Goal: Information Seeking & Learning: Learn about a topic

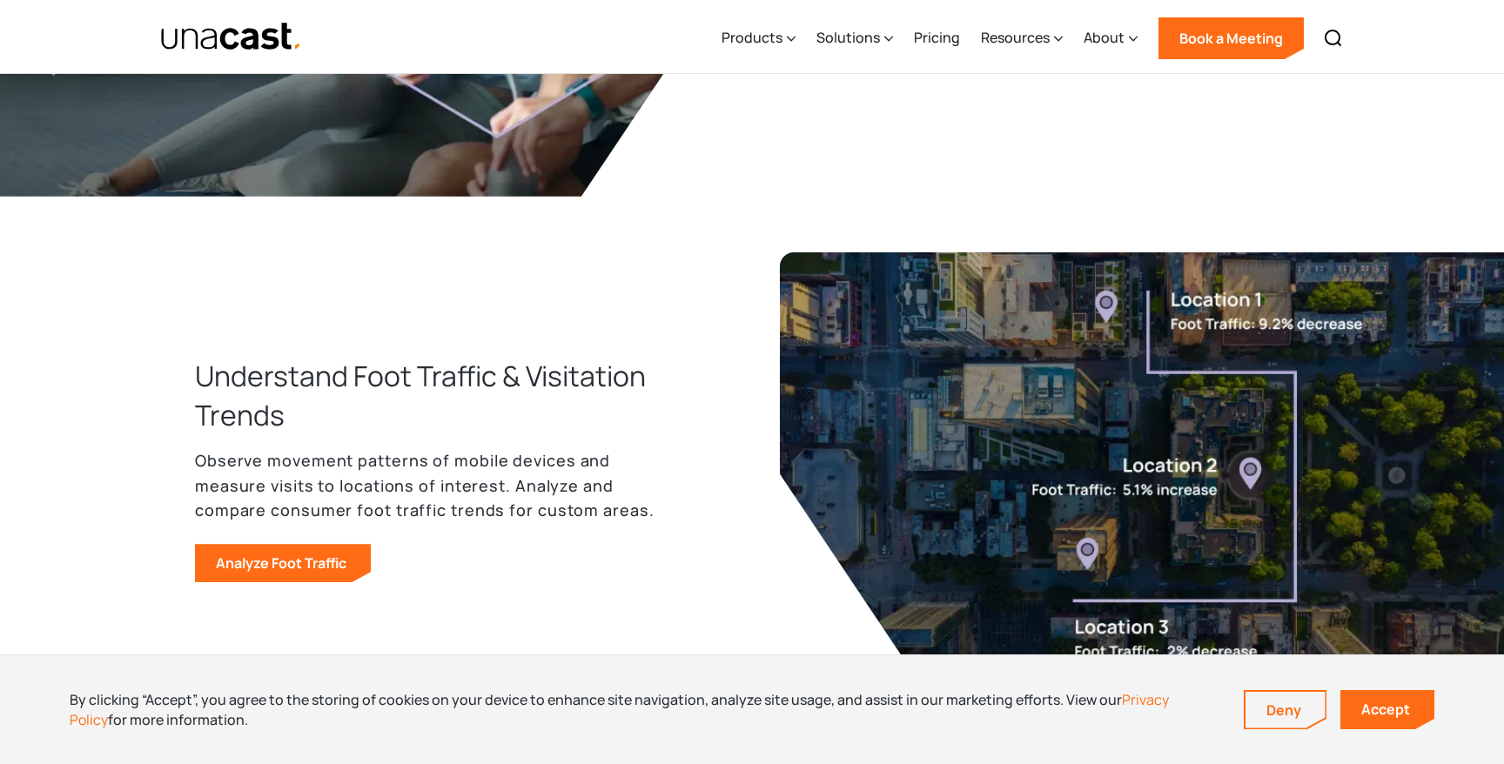
scroll to position [1089, 0]
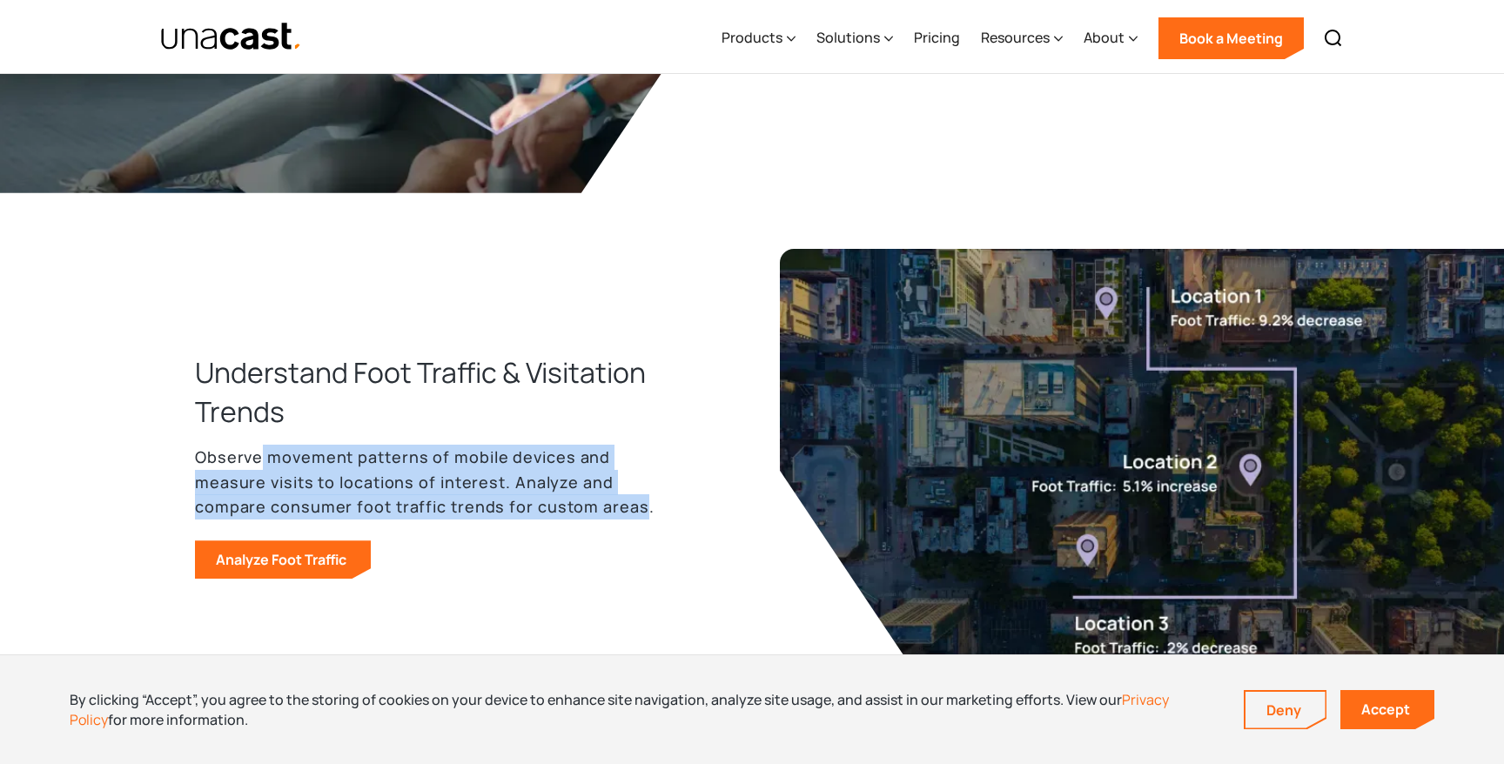
drag, startPoint x: 259, startPoint y: 457, endPoint x: 635, endPoint y: 503, distance: 378.7
click at [635, 505] on p "Observe movement patterns of mobile devices and measure visits to locations of …" at bounding box center [431, 482] width 473 height 75
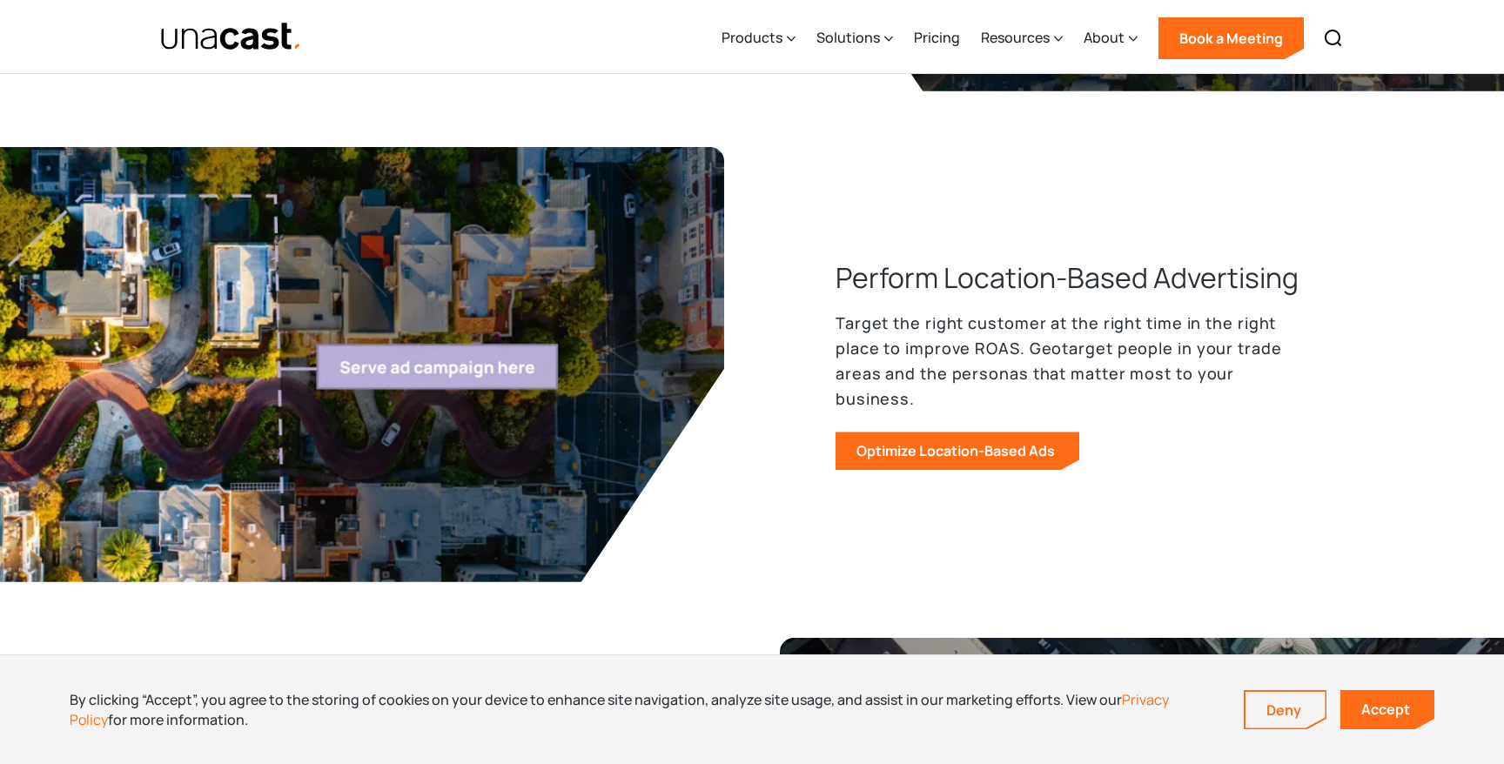
scroll to position [1687, 0]
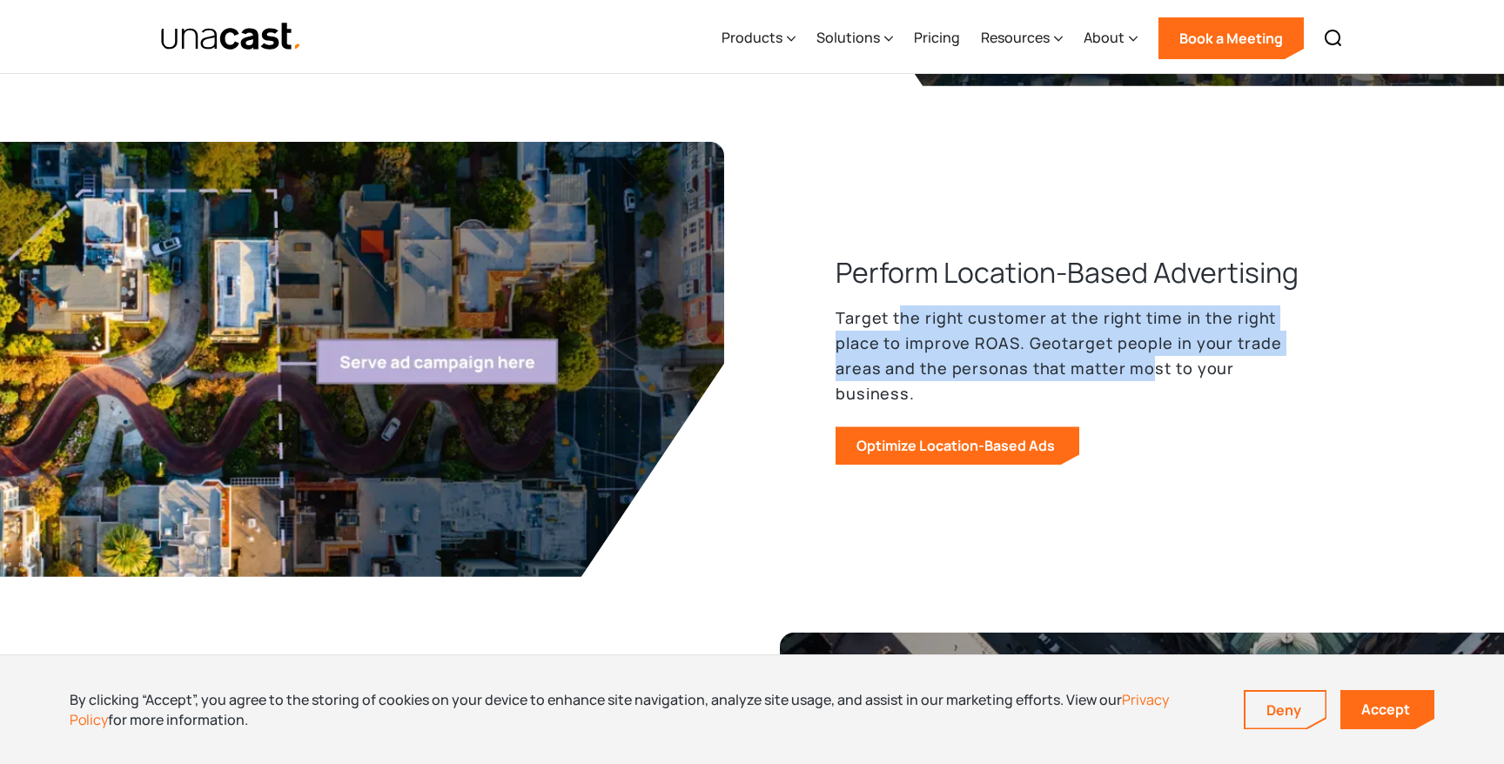
drag, startPoint x: 898, startPoint y: 337, endPoint x: 1144, endPoint y: 373, distance: 248.9
click at [1144, 373] on p "Target the right customer at the right time in the right place to improve ROAS.…" at bounding box center [1071, 355] width 473 height 100
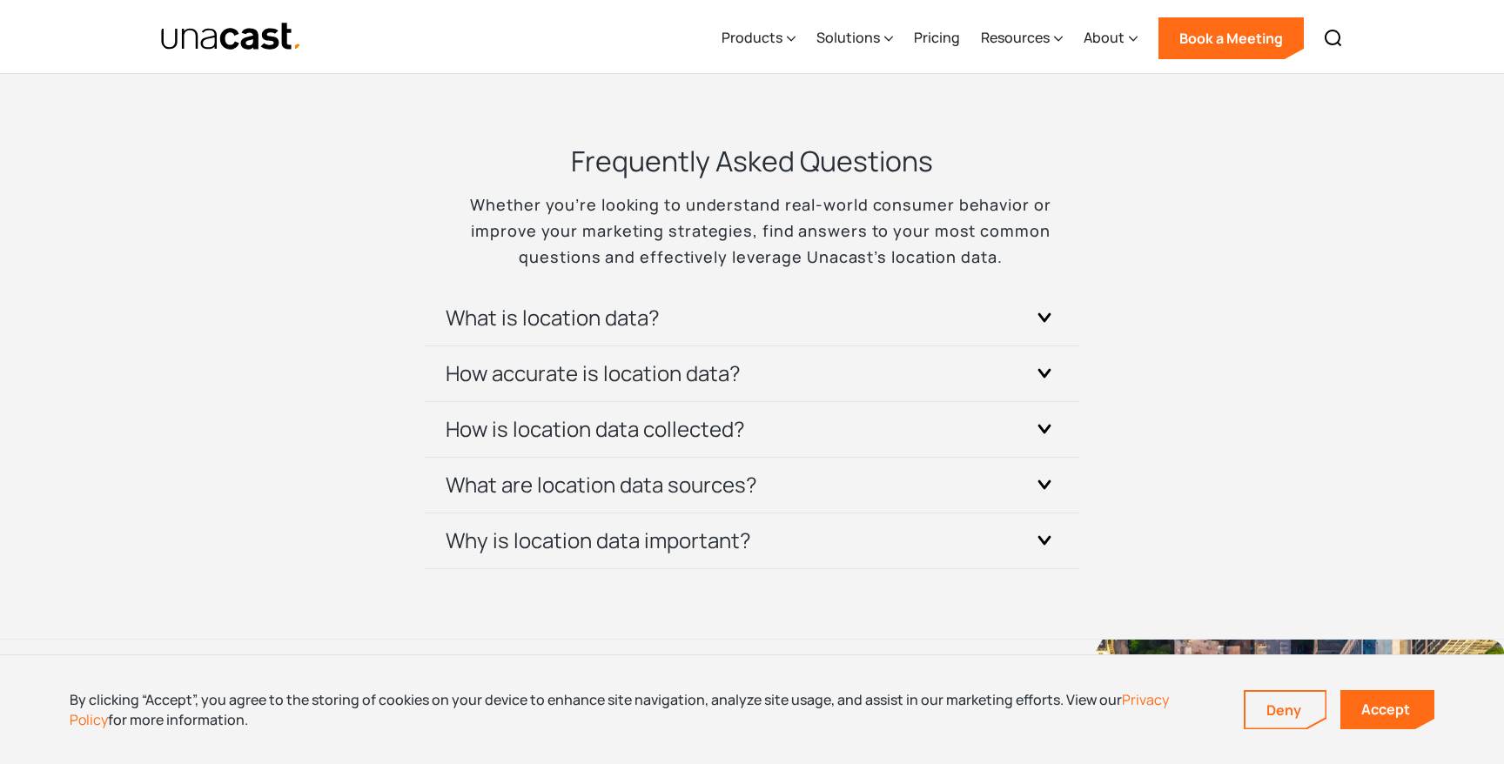
scroll to position [5143, 0]
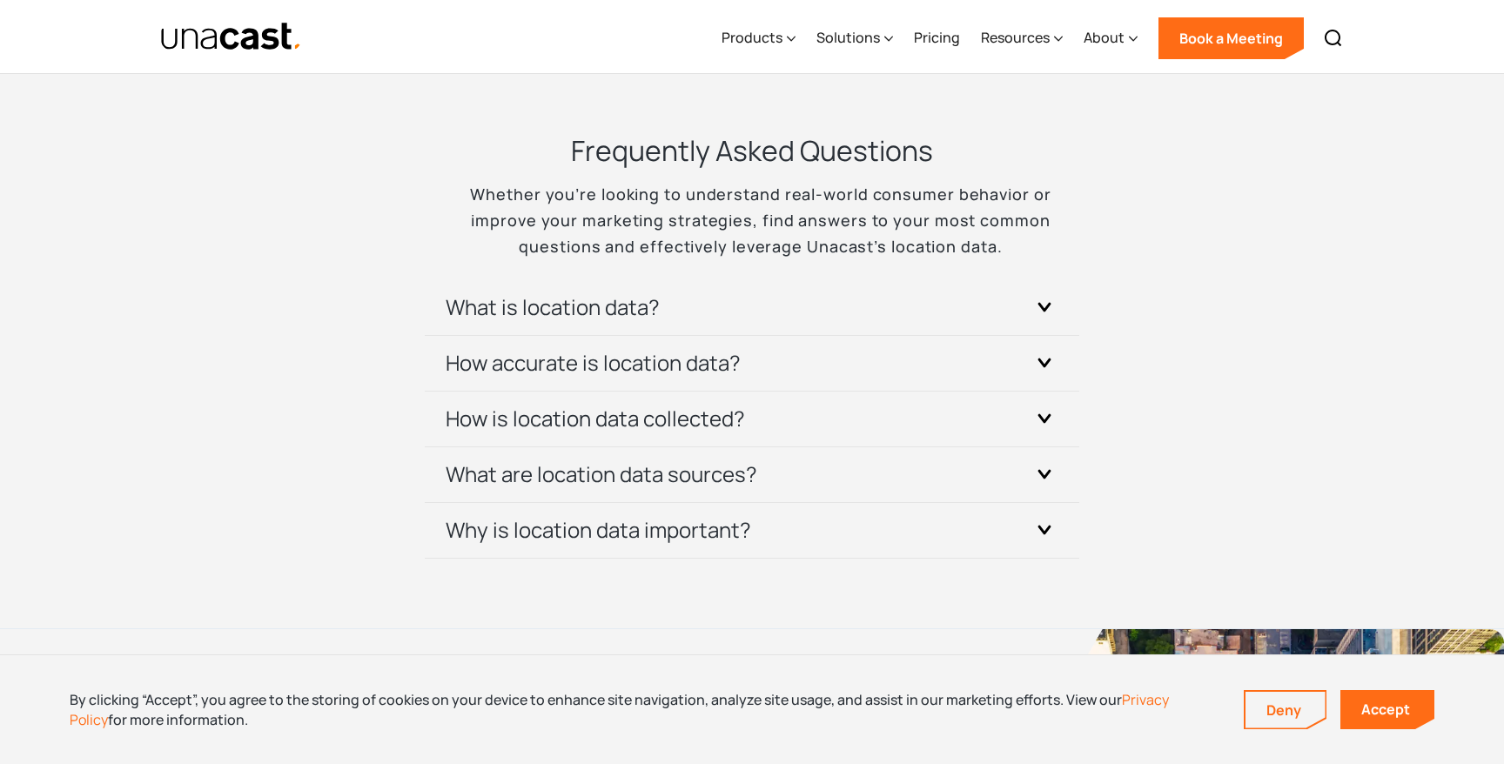
click at [624, 274] on div "Frequently Asked Questions Whether you’re looking to understand real-world cons…" at bounding box center [751, 344] width 653 height 426
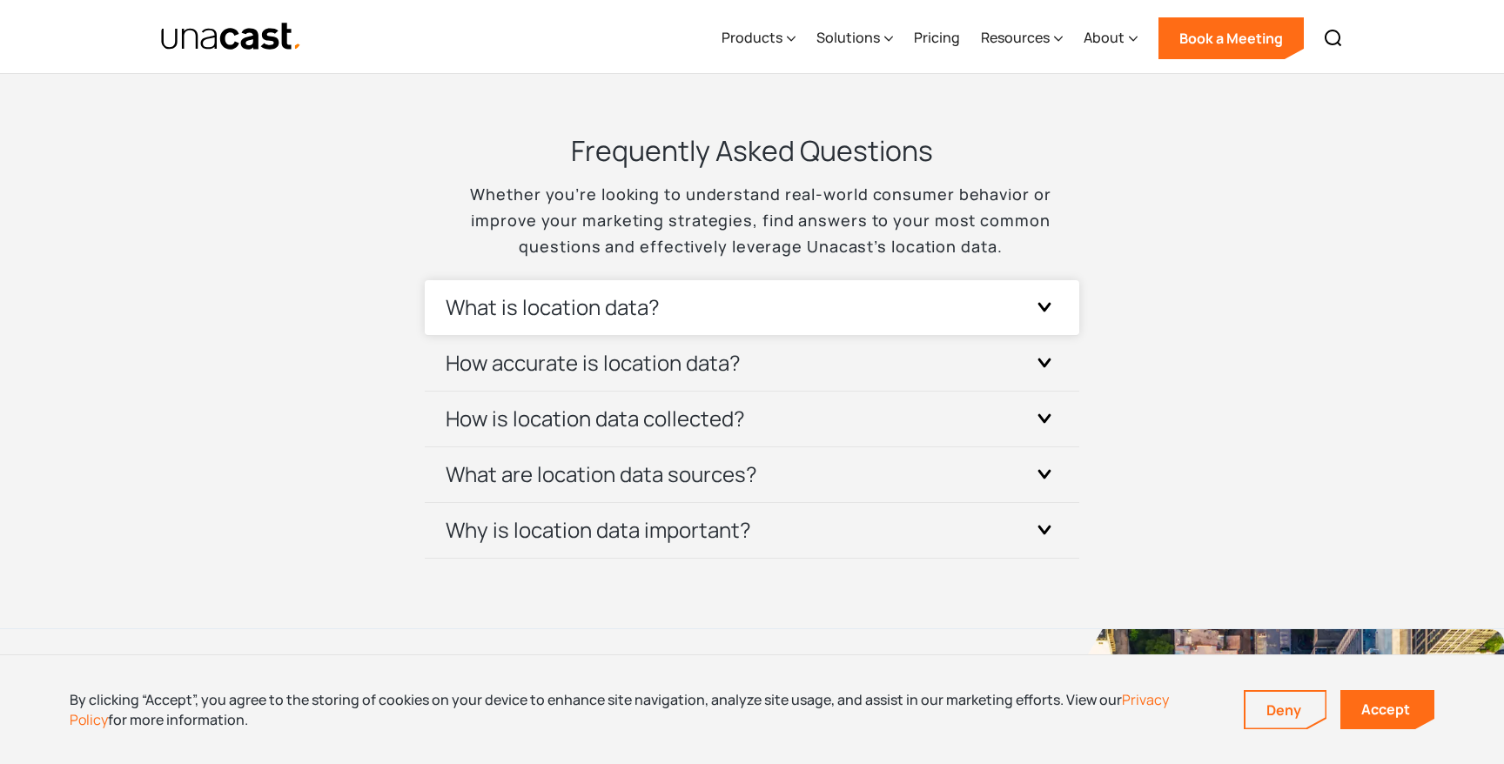
click at [602, 299] on h3 "What is location data?" at bounding box center [552, 307] width 214 height 28
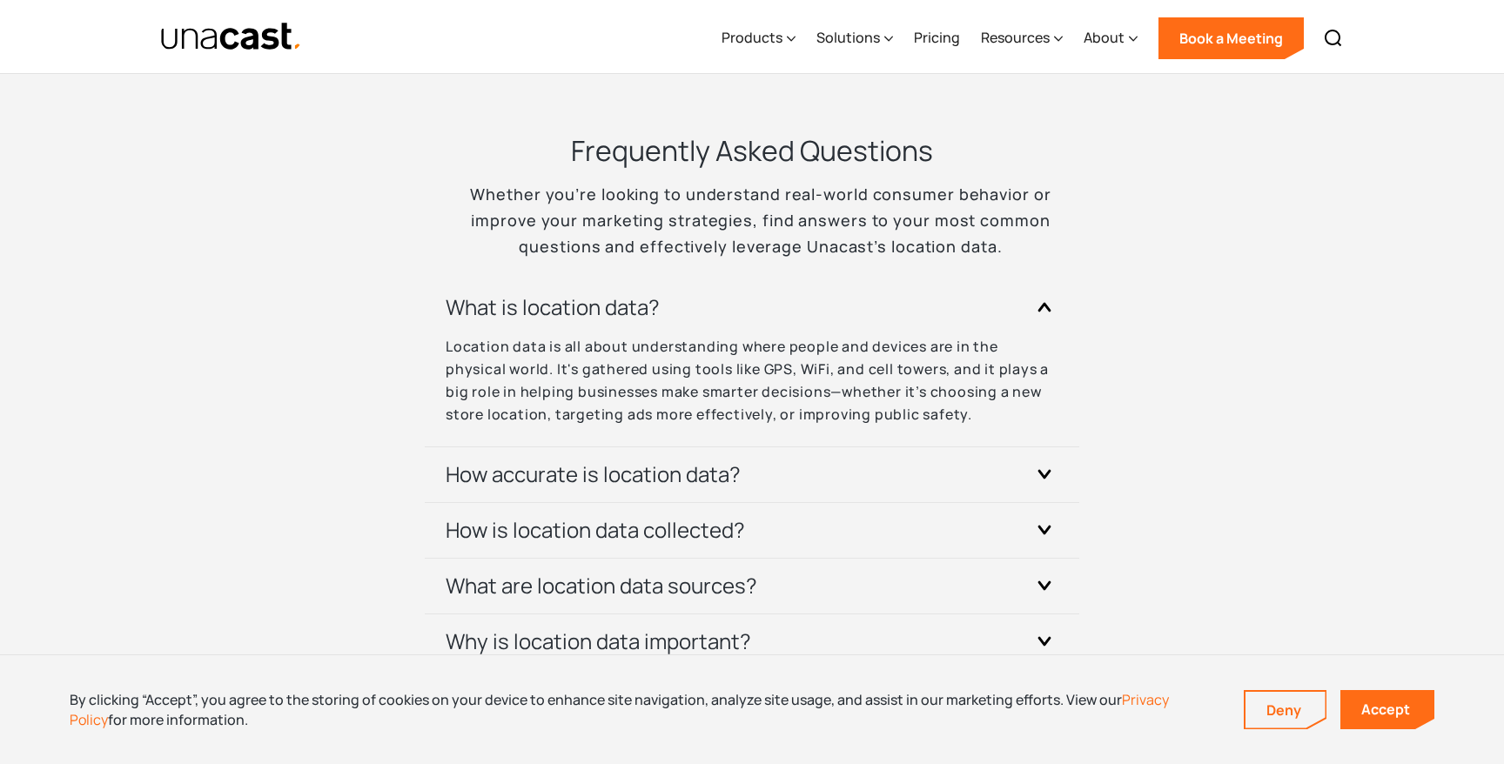
click at [325, 413] on div "Frequently Asked Questions Whether you’re looking to understand real-world cons…" at bounding box center [751, 400] width 957 height 538
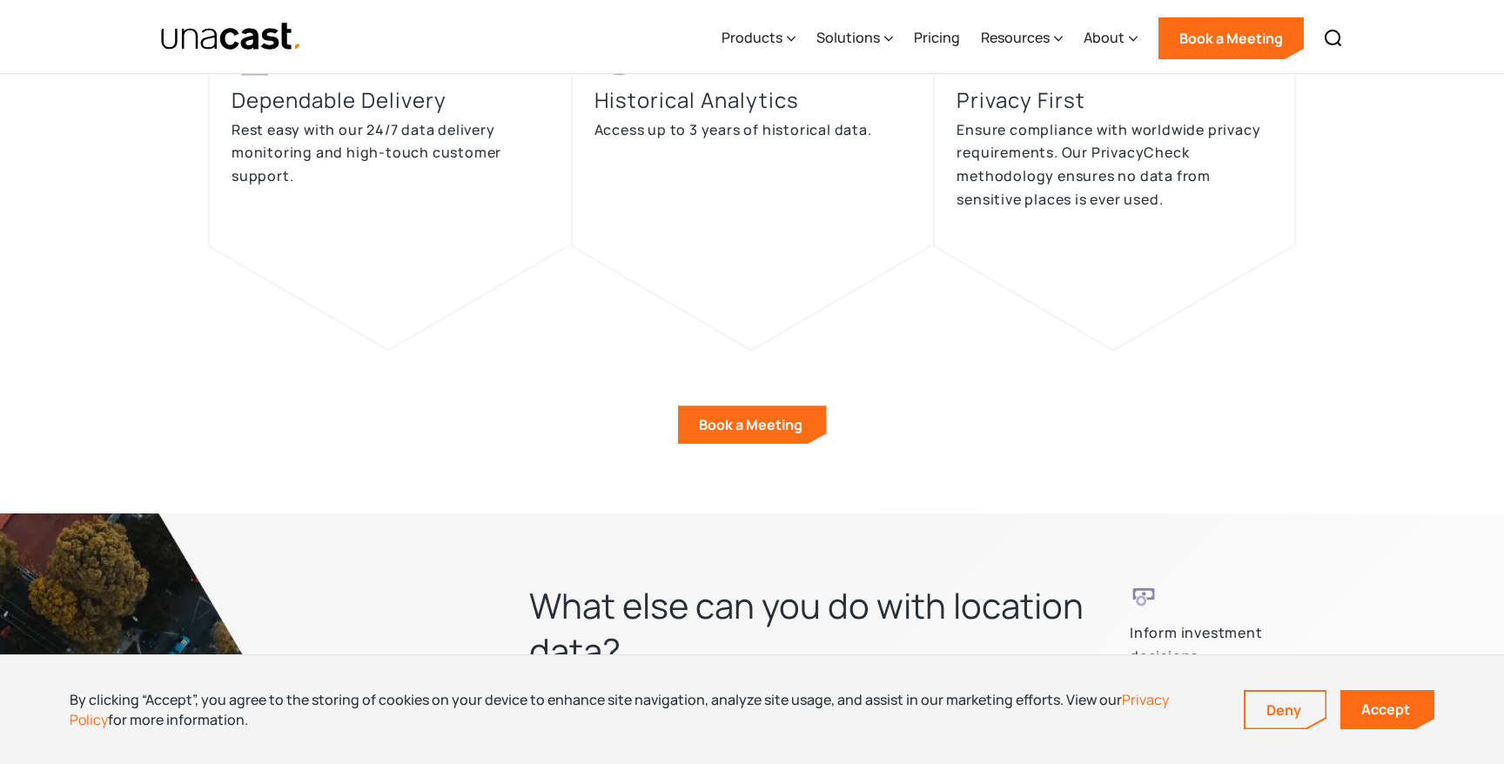
scroll to position [4018, 0]
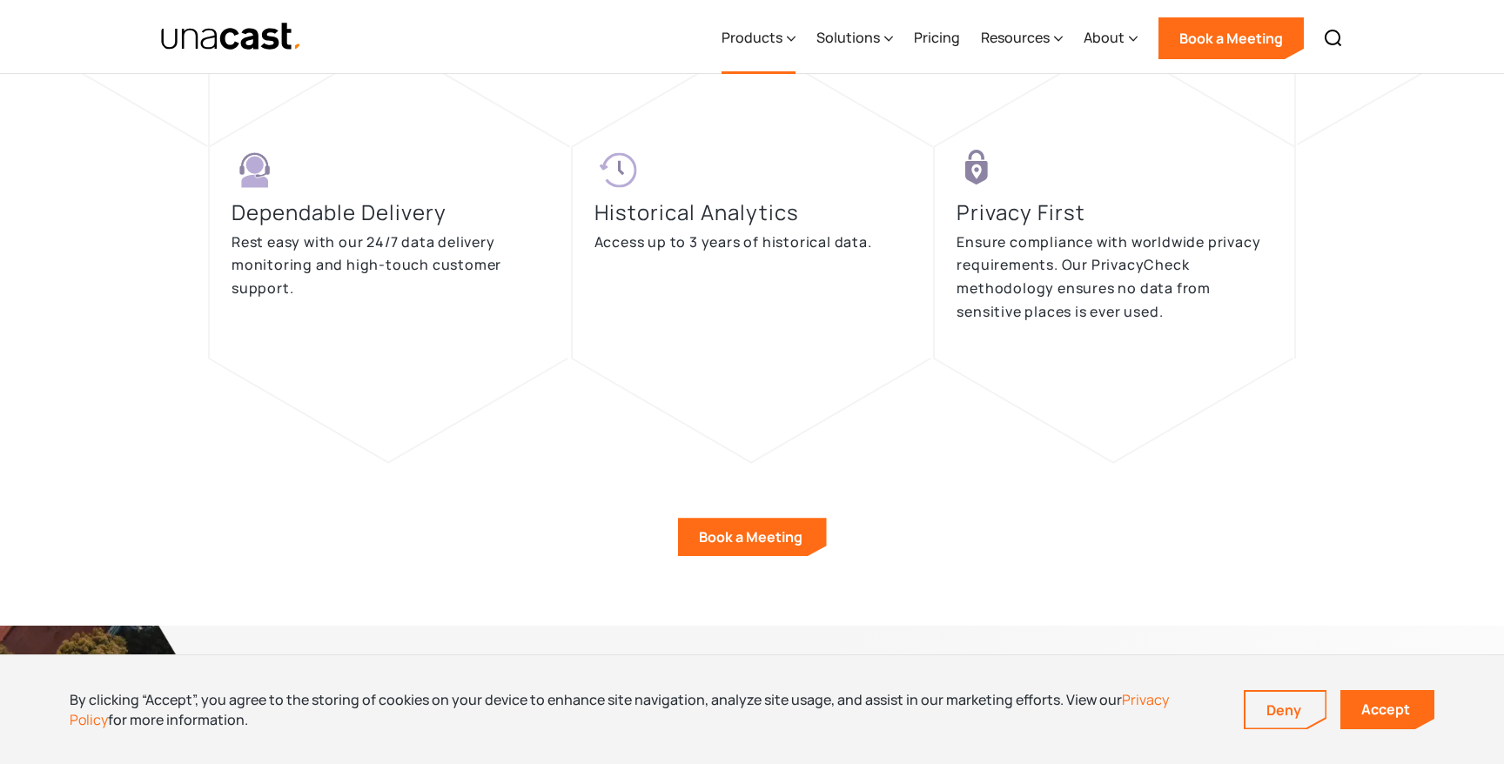
click at [788, 30] on div "Products" at bounding box center [758, 38] width 74 height 71
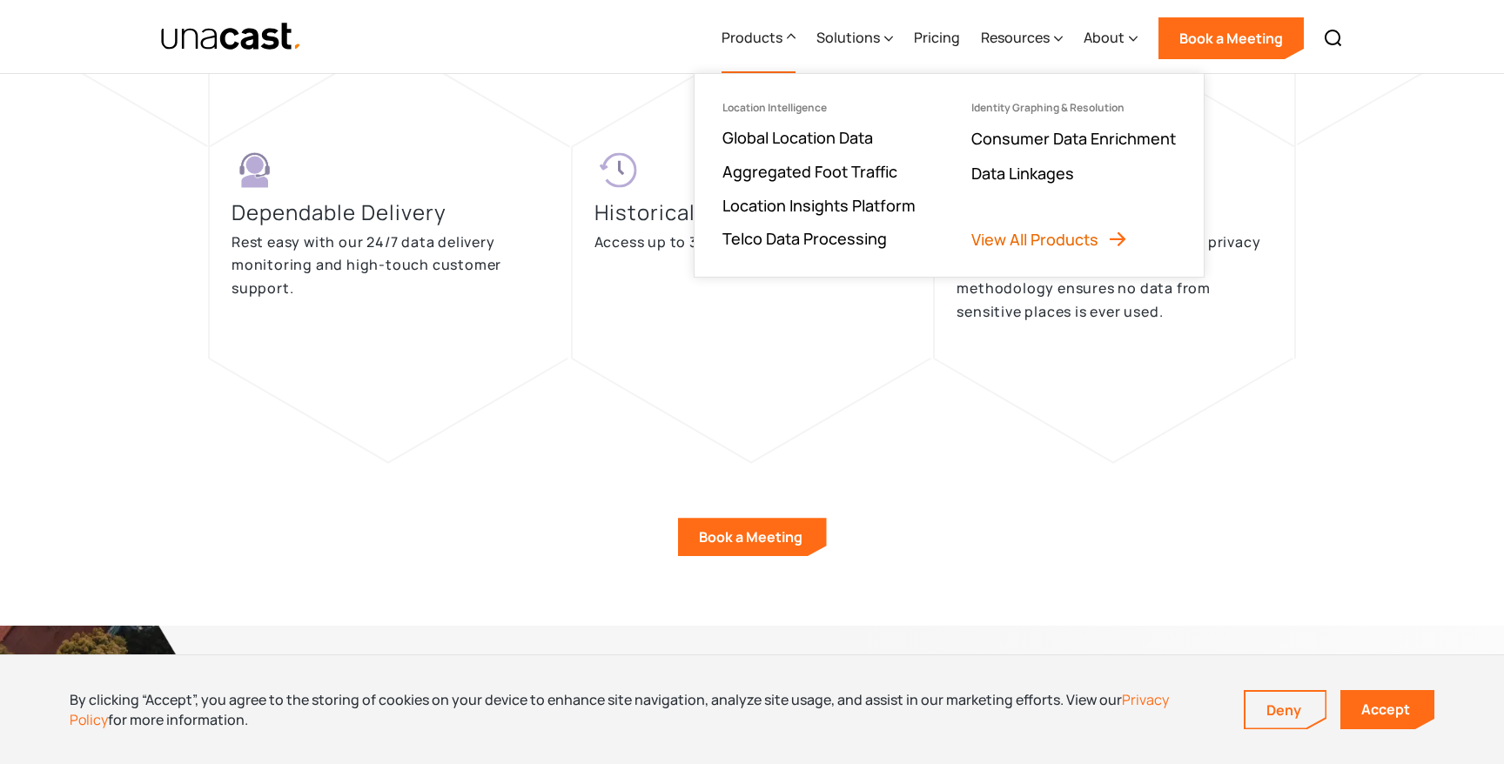
click at [1034, 243] on link "View All Products" at bounding box center [1049, 239] width 157 height 21
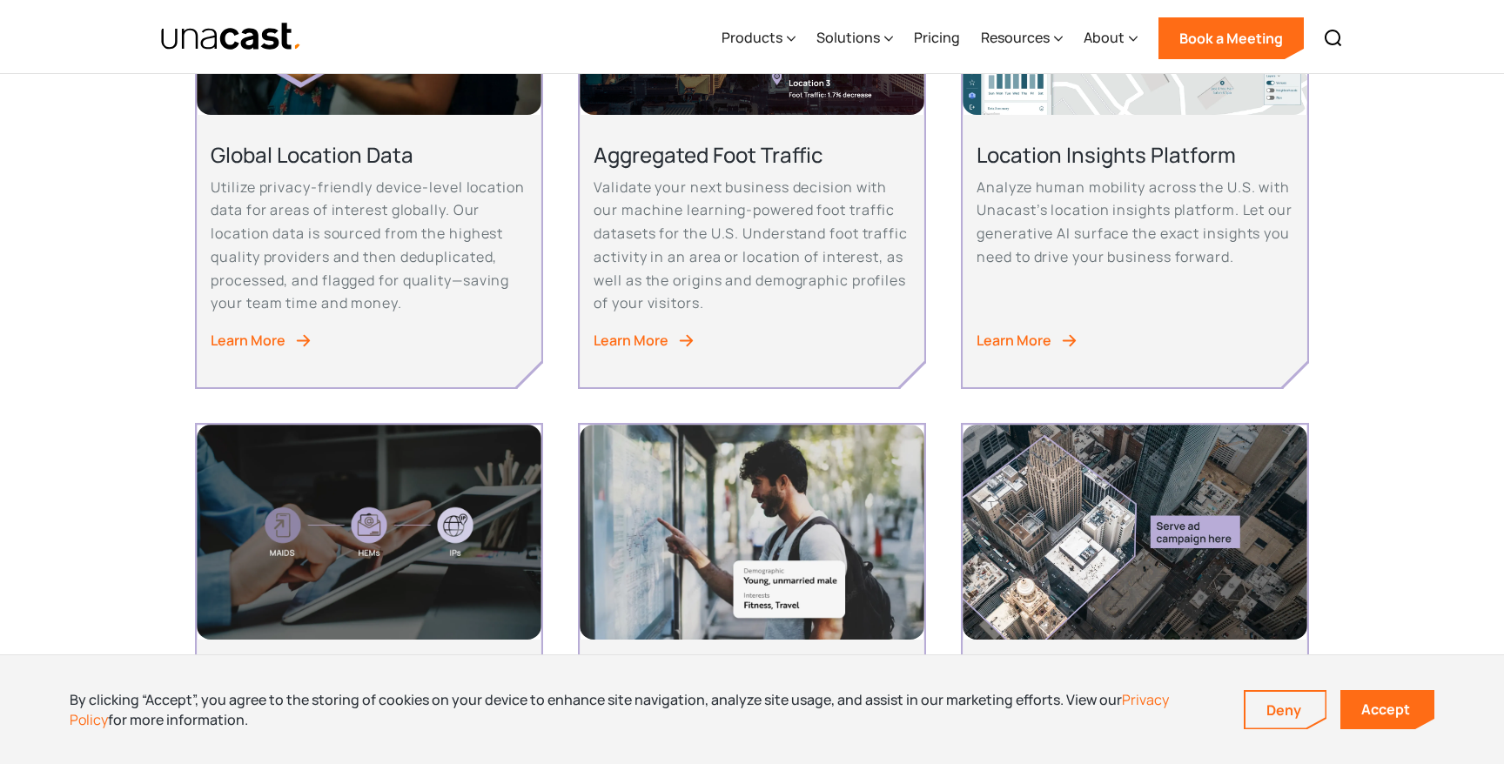
scroll to position [562, 0]
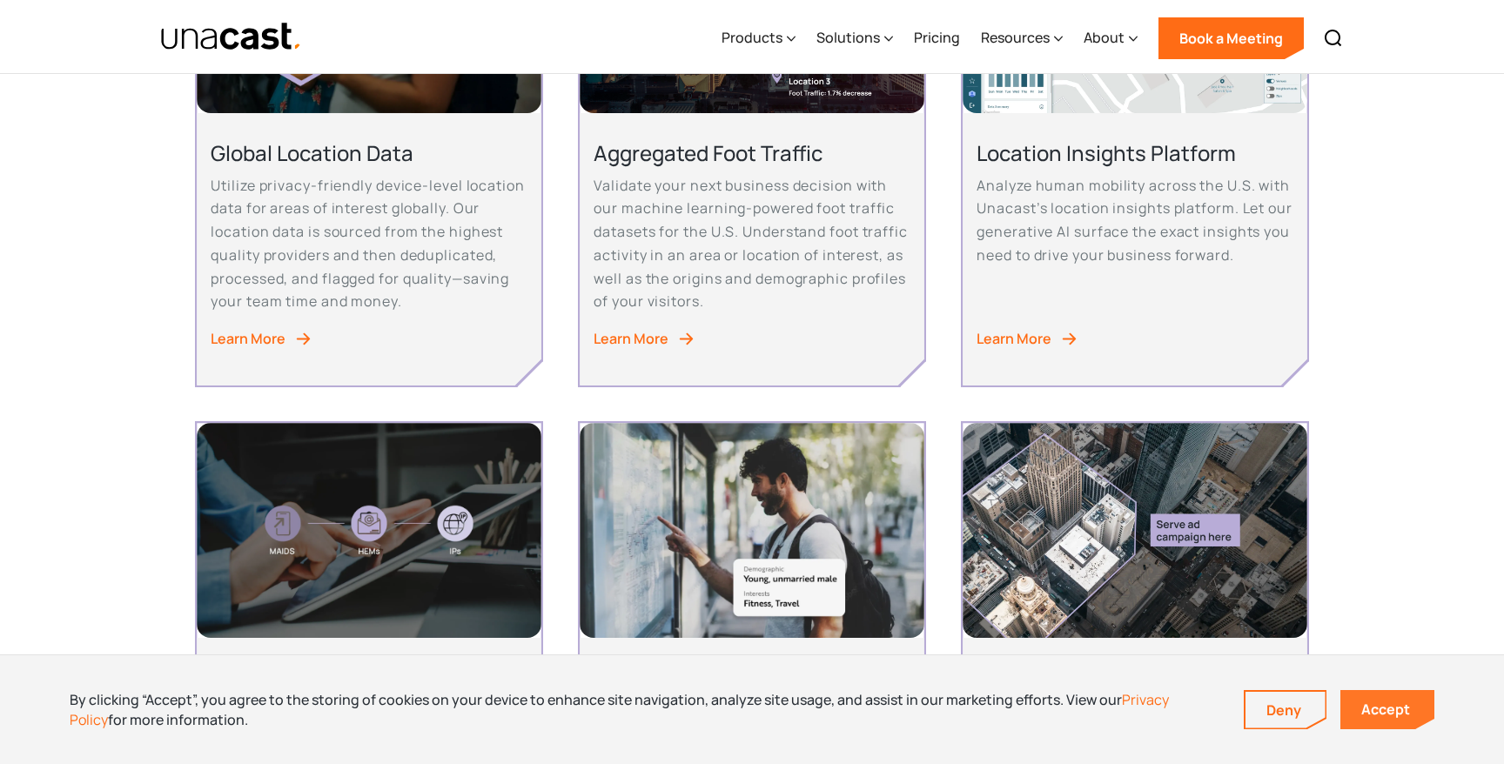
click at [1370, 713] on link "Accept" at bounding box center [1387, 709] width 94 height 39
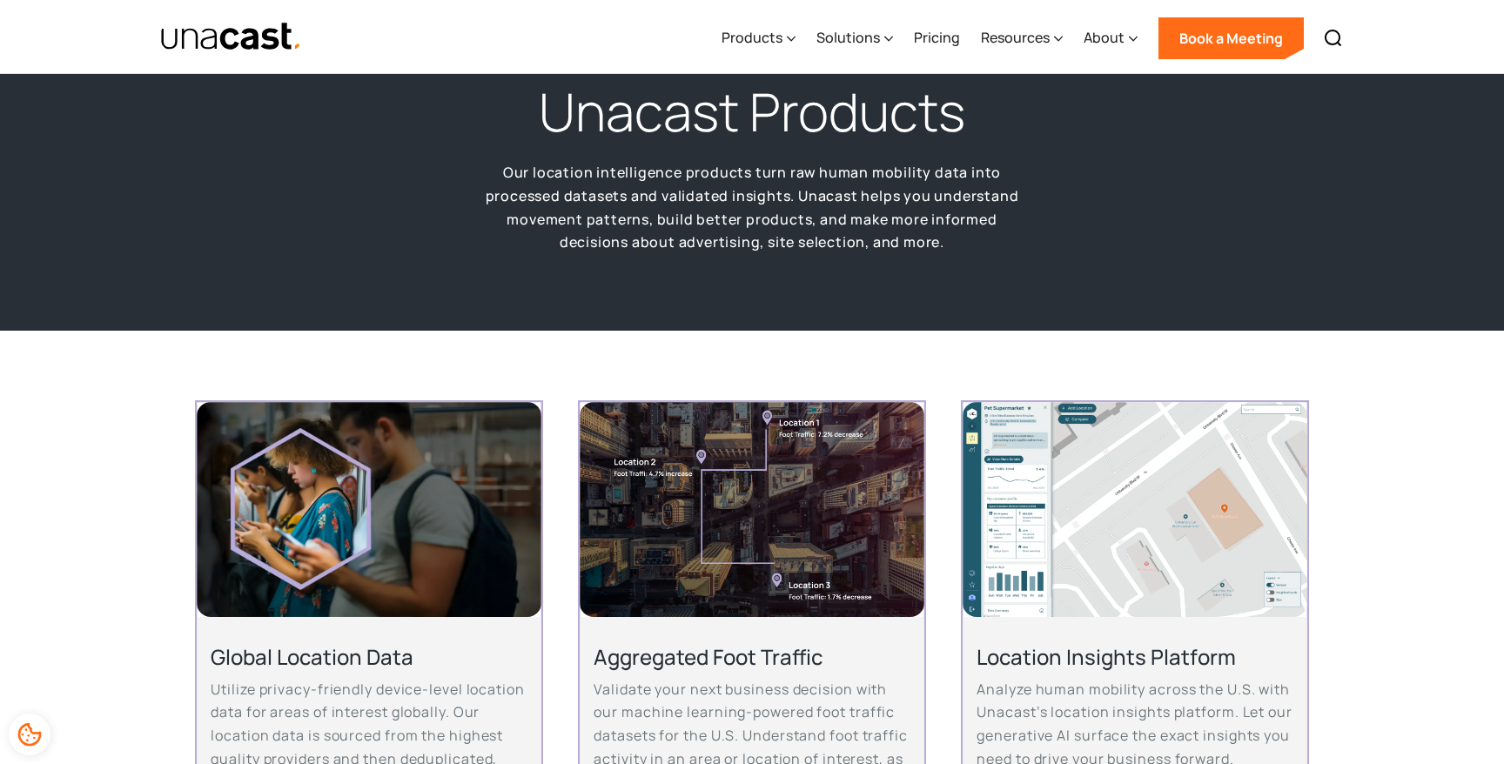
scroll to position [18, 0]
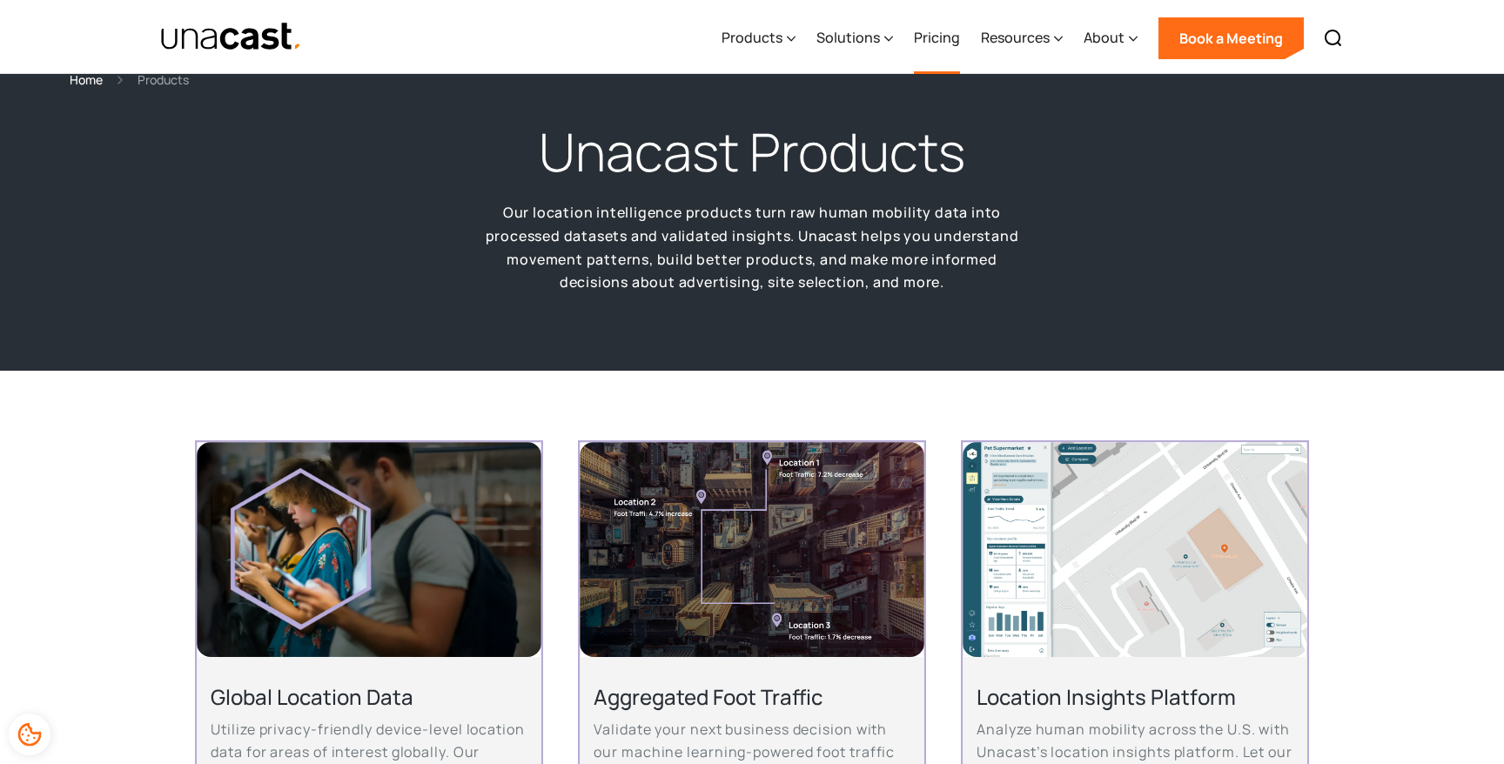
click at [940, 32] on link "Pricing" at bounding box center [937, 38] width 46 height 71
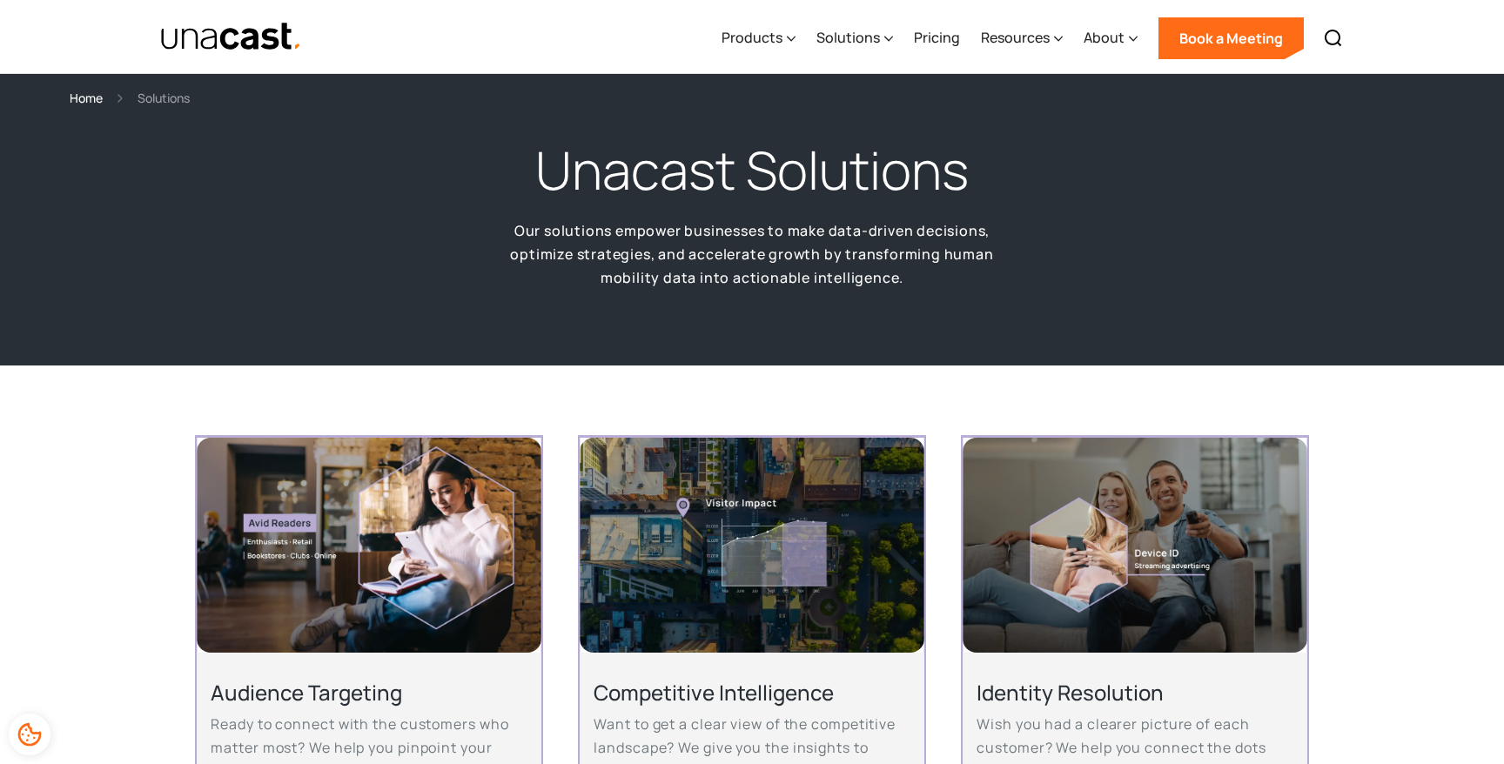
click at [774, 40] on div "Products" at bounding box center [751, 37] width 61 height 21
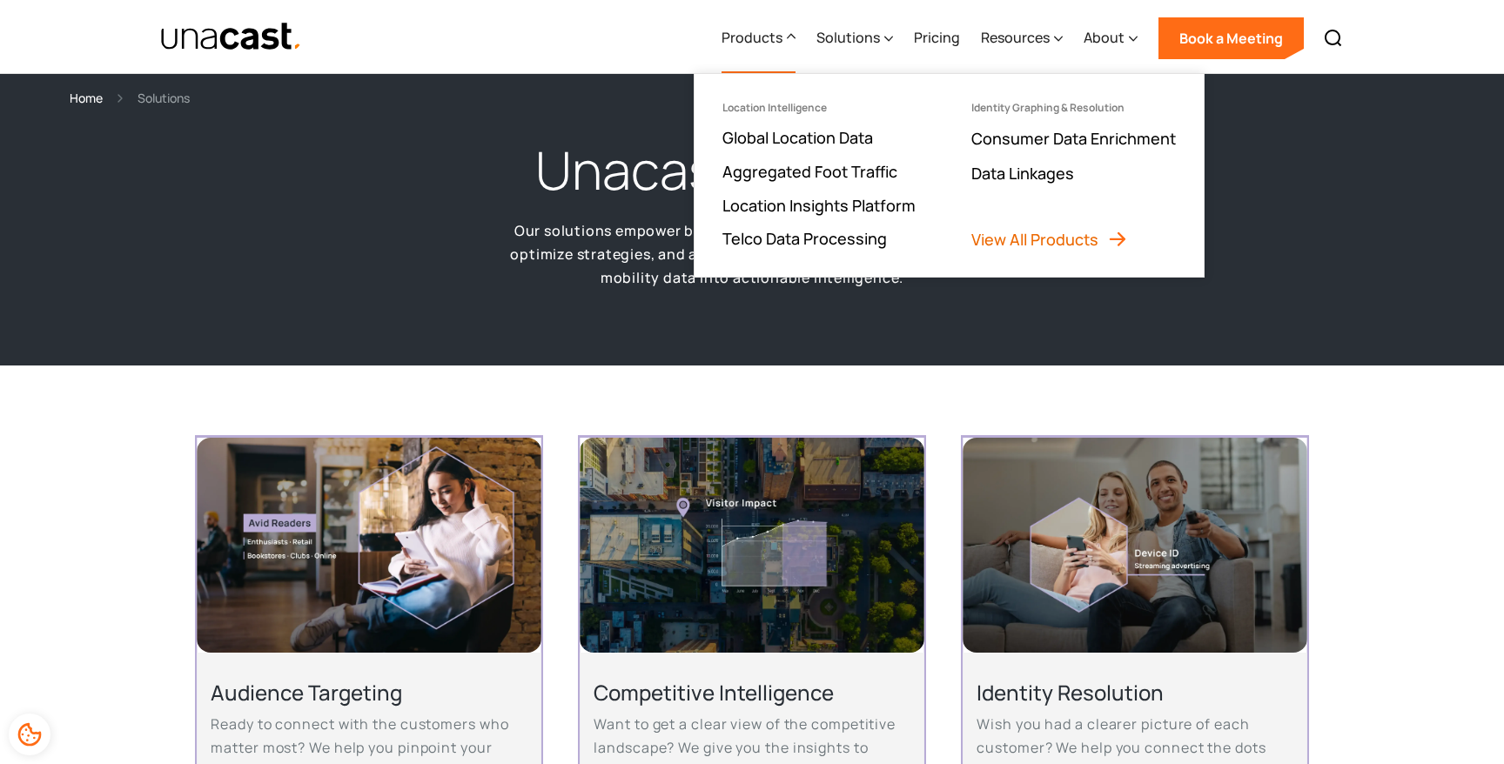
click at [1061, 233] on link "View All Products" at bounding box center [1049, 239] width 157 height 21
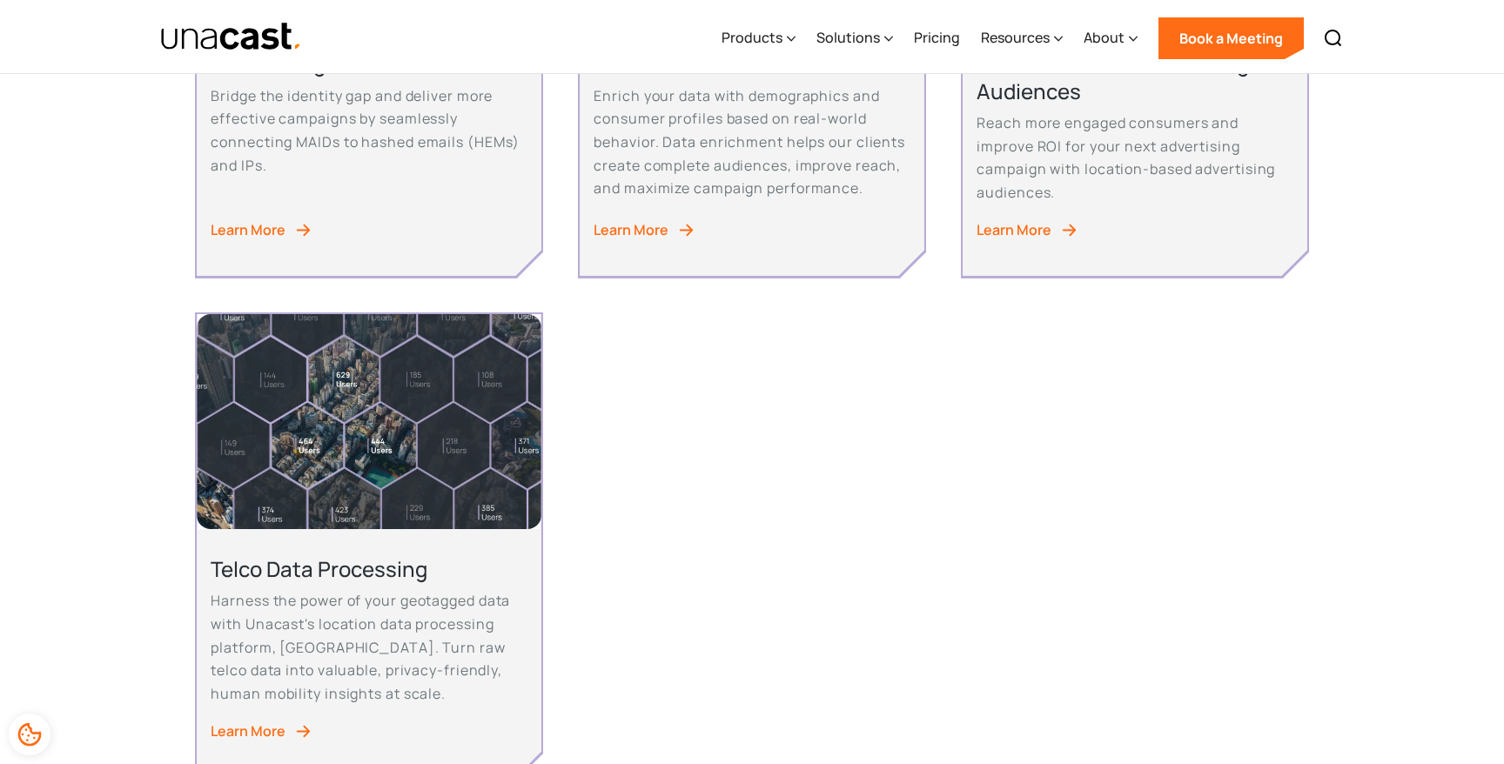
scroll to position [1185, 0]
